Goal: Information Seeking & Learning: Understand process/instructions

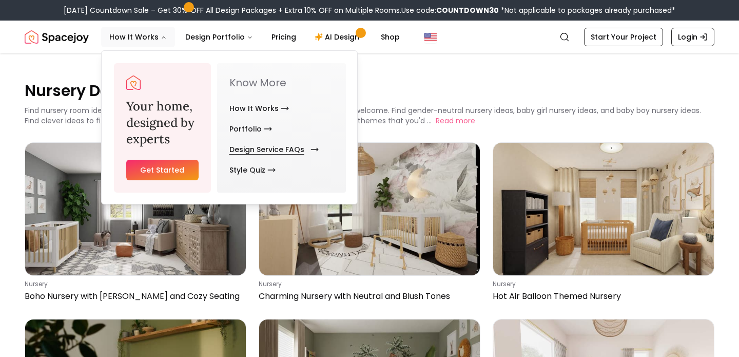
click at [267, 150] on link "Design Service FAQs" at bounding box center [272, 149] width 85 height 21
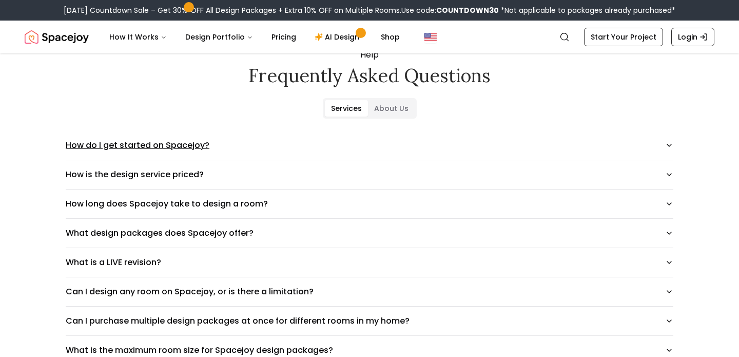
scroll to position [39, 0]
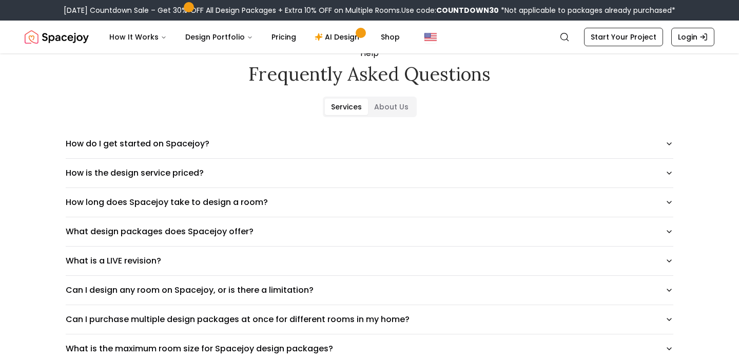
click at [387, 104] on Us "About Us" at bounding box center [391, 107] width 47 height 16
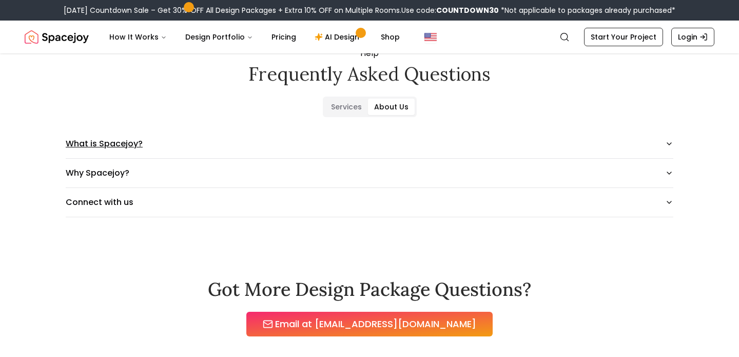
click at [361, 149] on button "What is Spacejoy?" at bounding box center [370, 143] width 608 height 29
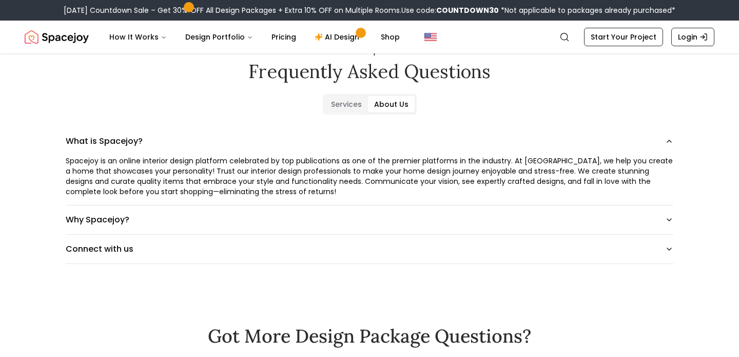
scroll to position [0, 0]
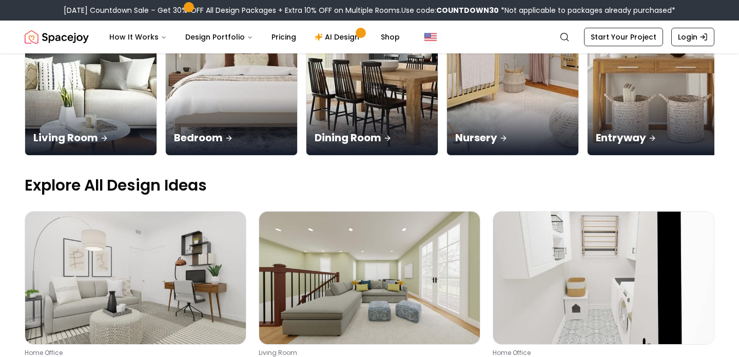
scroll to position [213, 0]
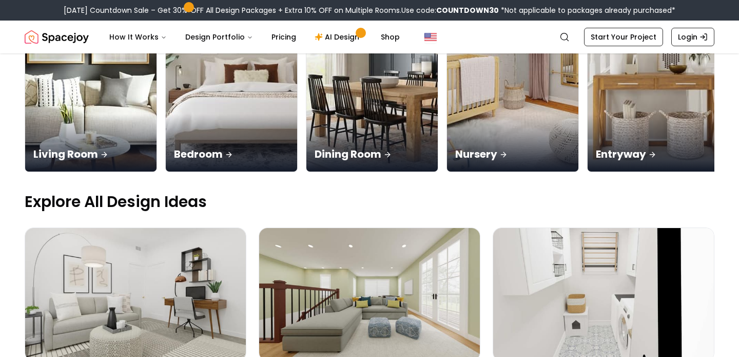
click at [68, 36] on img "Spacejoy" at bounding box center [57, 37] width 64 height 21
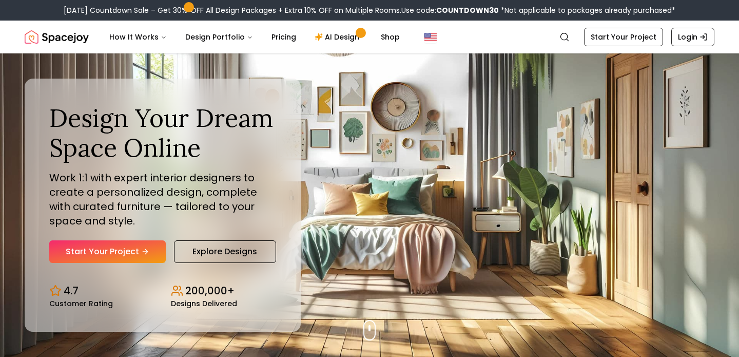
click at [70, 39] on img "Spacejoy" at bounding box center [57, 37] width 64 height 21
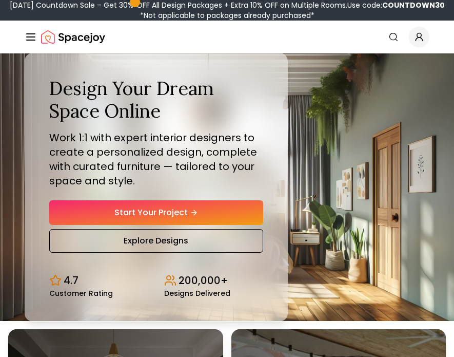
click at [78, 45] on img "Spacejoy" at bounding box center [73, 37] width 64 height 21
click at [73, 39] on img "Spacejoy" at bounding box center [73, 37] width 64 height 21
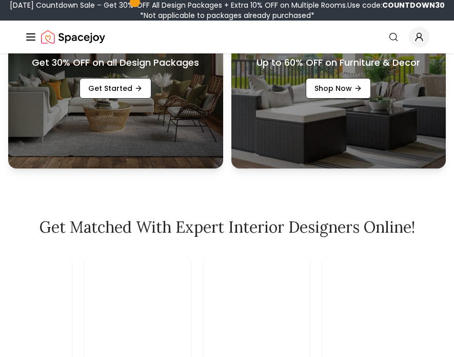
scroll to position [367, 0]
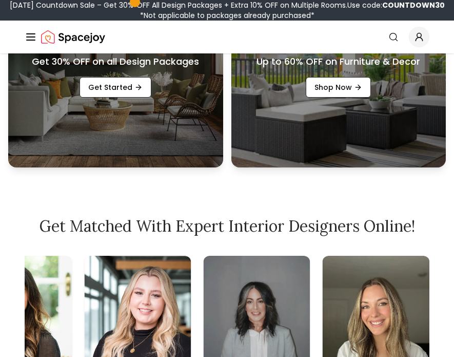
click at [100, 225] on h2 "Get Matched with Expert Interior Designers Online!" at bounding box center [227, 226] width 405 height 18
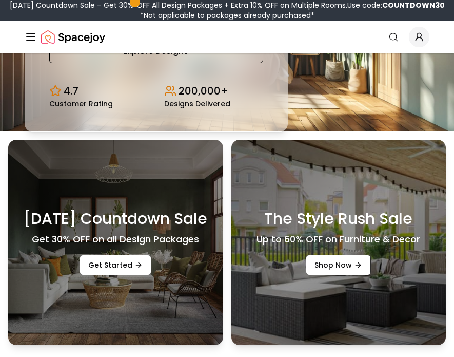
scroll to position [0, 0]
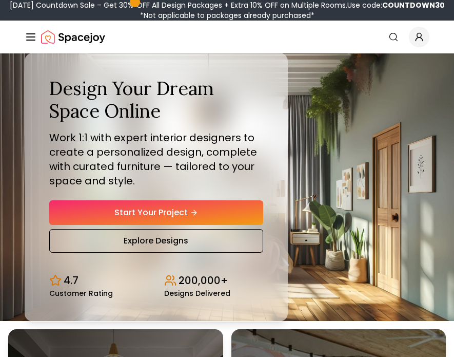
click at [71, 34] on img "Spacejoy" at bounding box center [73, 37] width 64 height 21
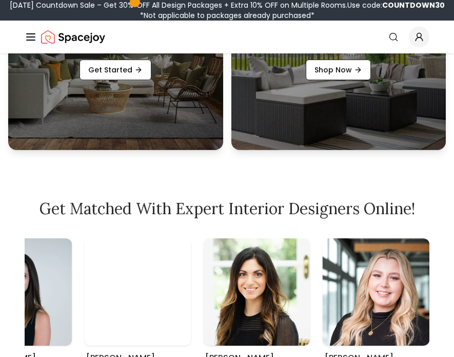
scroll to position [231, 0]
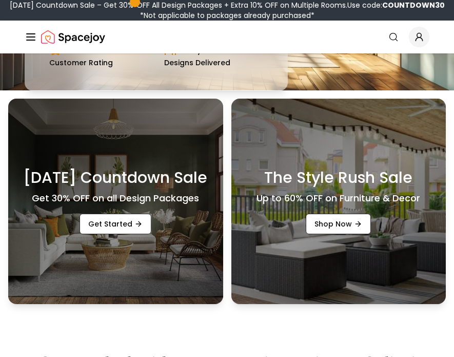
click at [138, 187] on h3 "Labor Day Countdown Sale" at bounding box center [116, 177] width 184 height 18
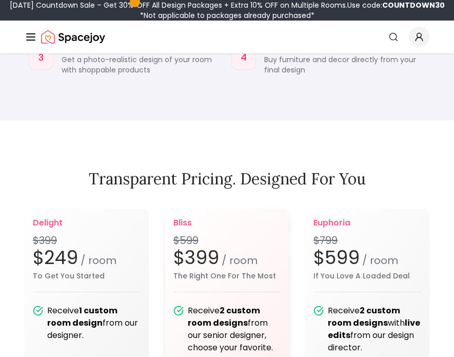
scroll to position [1224, 0]
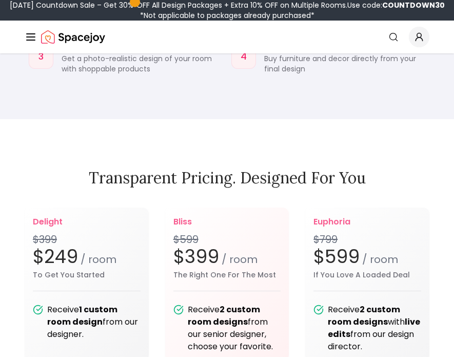
click at [216, 182] on h2 "Transparent pricing. Designed for you" at bounding box center [227, 177] width 405 height 18
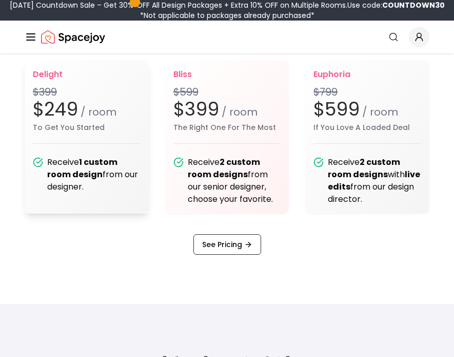
scroll to position [1388, 0]
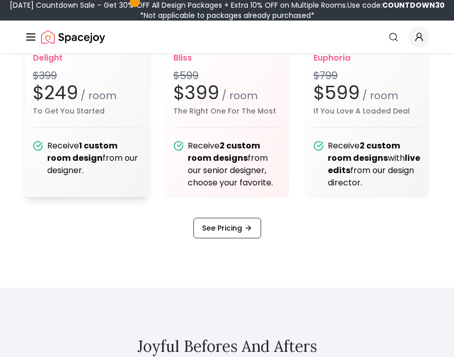
click at [78, 158] on b "1 custom room design" at bounding box center [82, 152] width 70 height 24
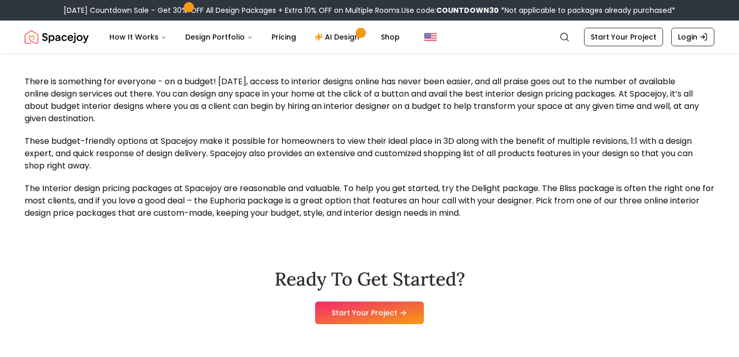
scroll to position [977, 0]
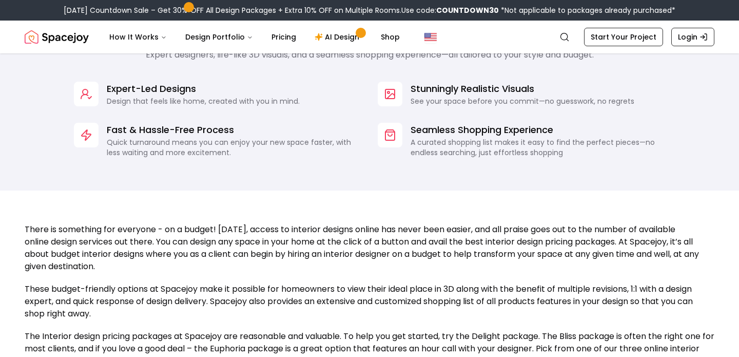
click at [329, 135] on p "Fast & Hassle-Free Process" at bounding box center [234, 130] width 255 height 14
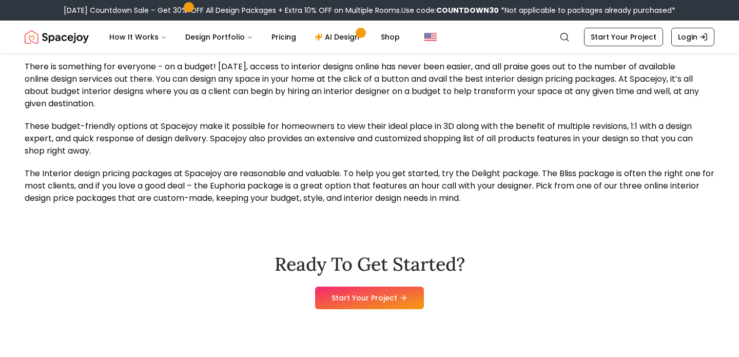
scroll to position [995, 0]
